Goal: Task Accomplishment & Management: Complete application form

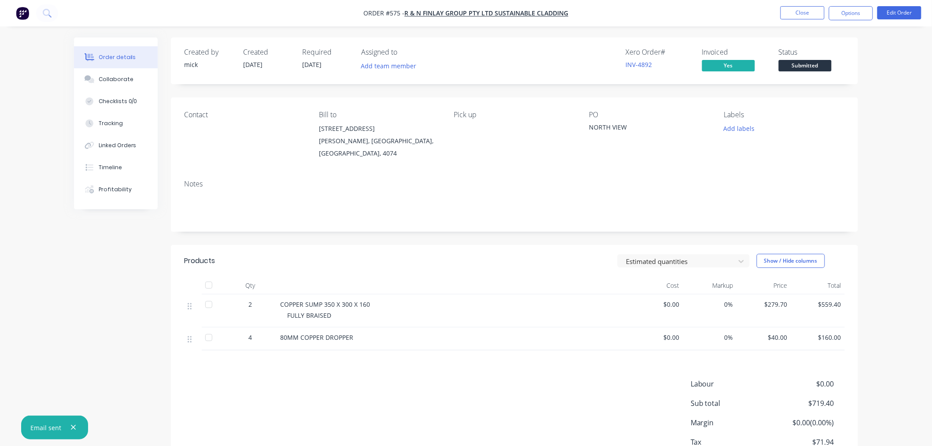
click at [28, 16] on img "button" at bounding box center [22, 13] width 13 height 13
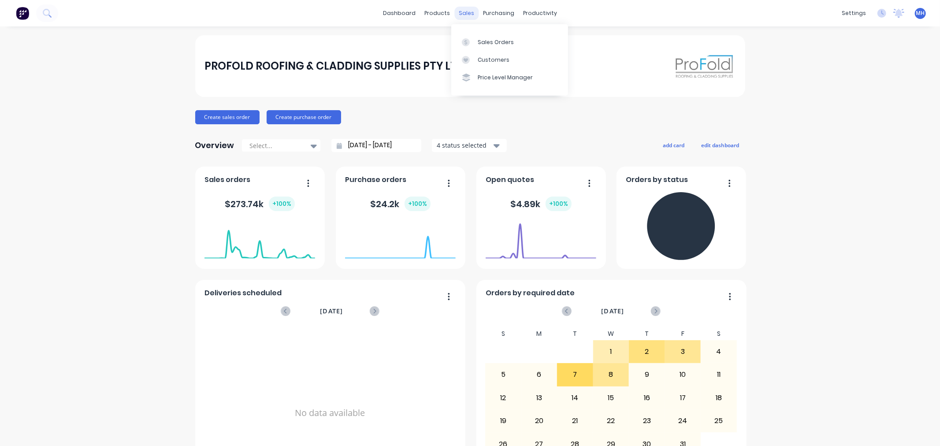
click at [465, 11] on div "sales" at bounding box center [466, 13] width 24 height 13
click at [476, 38] on link "Sales Orders" at bounding box center [509, 42] width 117 height 18
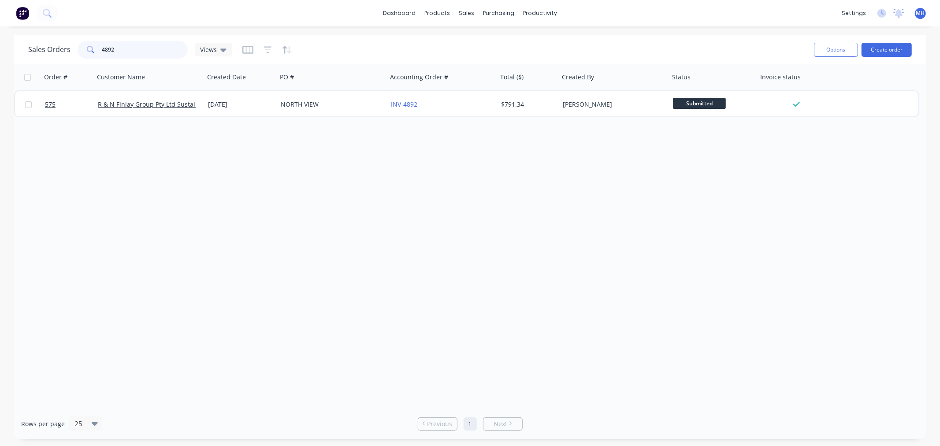
drag, startPoint x: 128, startPoint y: 49, endPoint x: -136, endPoint y: 3, distance: 267.5
click at [0, 3] on html "dashboard products sales purchasing productivity dashboard products Product Cat…" at bounding box center [470, 223] width 940 height 446
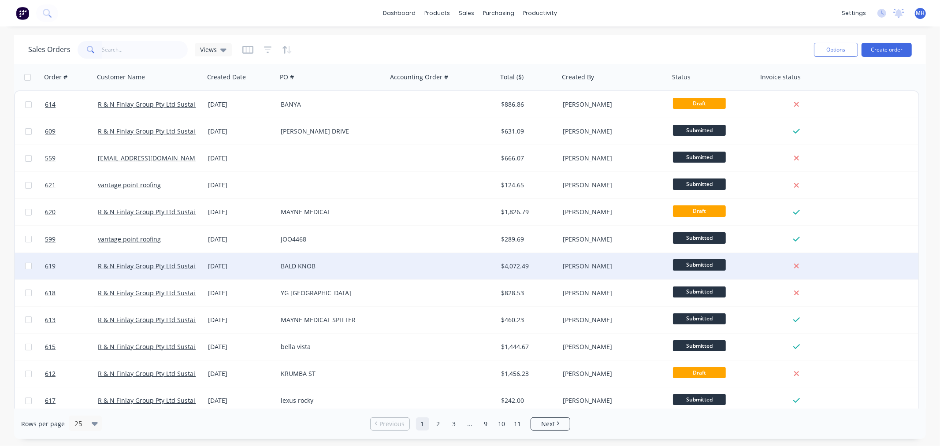
click at [328, 269] on div "BALD KNOB" at bounding box center [330, 266] width 98 height 9
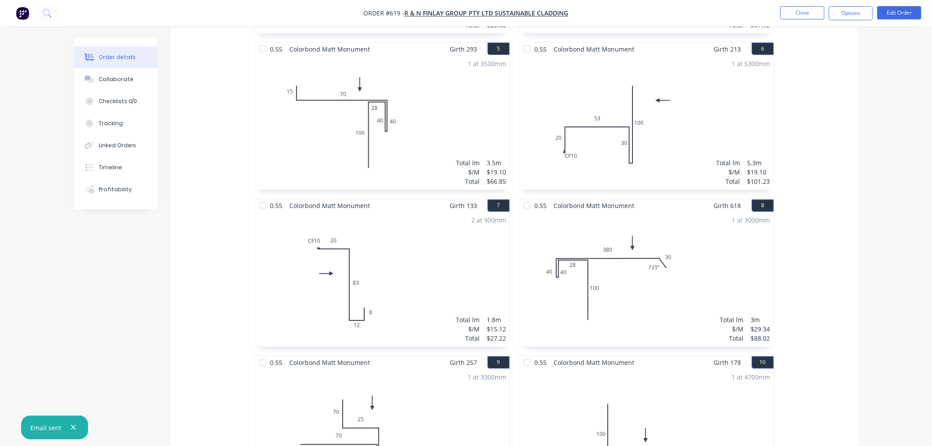
scroll to position [551, 0]
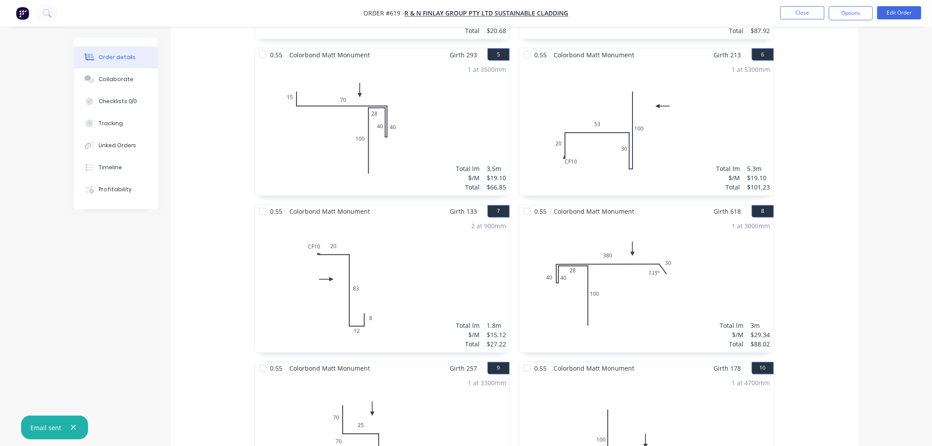
click at [20, 11] on img "button" at bounding box center [22, 13] width 13 height 13
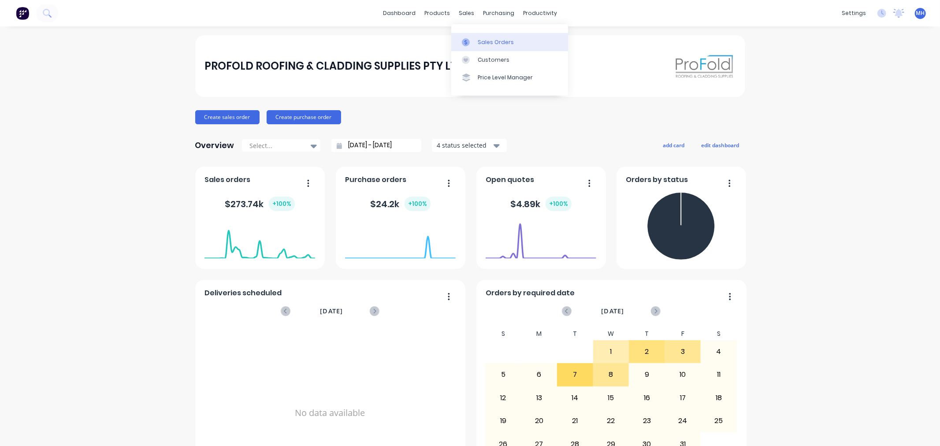
click at [483, 40] on div "Sales Orders" at bounding box center [496, 42] width 36 height 8
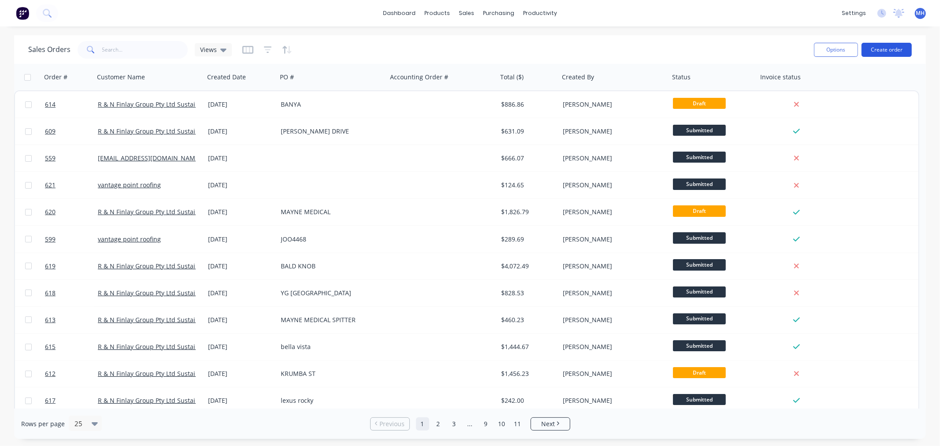
click at [905, 52] on button "Create order" at bounding box center [886, 50] width 50 height 14
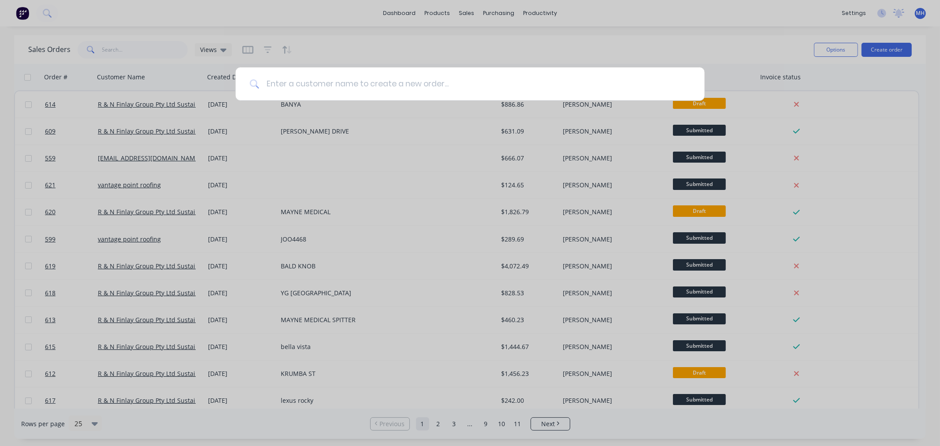
click at [360, 85] on input at bounding box center [474, 83] width 431 height 33
